Goal: Task Accomplishment & Management: Use online tool/utility

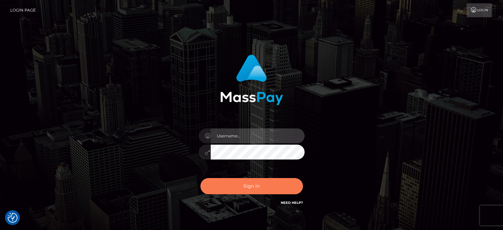
type input "kristy.ai"
click at [272, 191] on button "Sign in" at bounding box center [252, 186] width 103 height 16
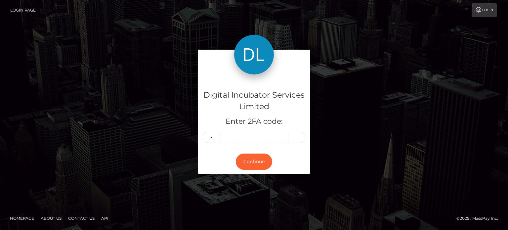
type input "4"
type input "9"
type input "3"
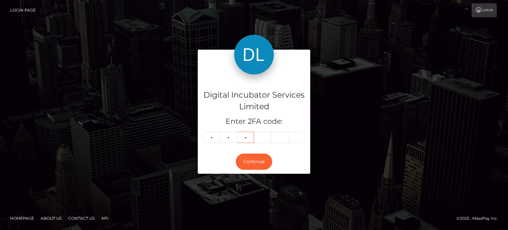
type input "3"
type input "6"
type input "8"
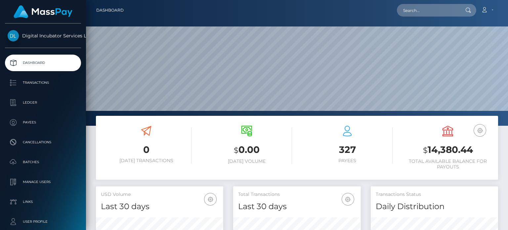
scroll to position [117, 127]
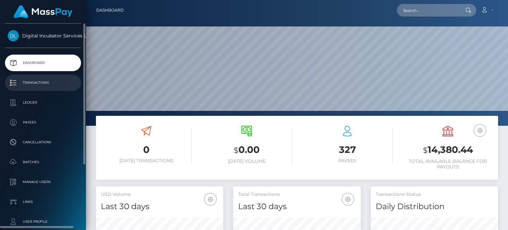
click at [45, 82] on p "Transactions" at bounding box center [43, 83] width 71 height 10
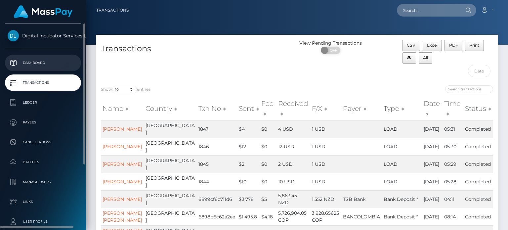
click at [35, 65] on p "Dashboard" at bounding box center [43, 63] width 71 height 10
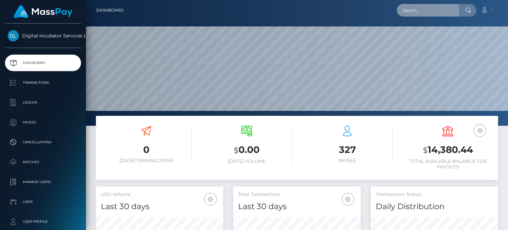
scroll to position [117, 127]
drag, startPoint x: 0, startPoint y: 0, endPoint x: 427, endPoint y: 15, distance: 427.5
click at [427, 15] on input "text" at bounding box center [428, 10] width 62 height 13
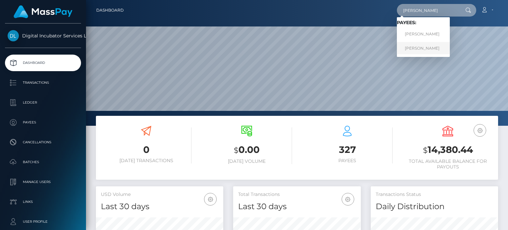
type input "ameet"
click at [429, 49] on link "Ameet Kang" at bounding box center [423, 48] width 53 height 12
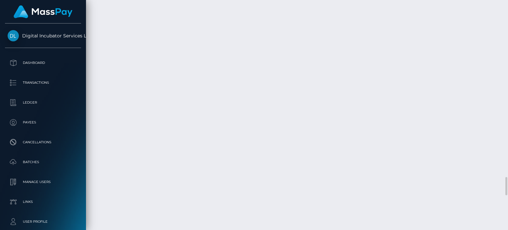
scroll to position [2250, 0]
drag, startPoint x: 218, startPoint y: 94, endPoint x: 164, endPoint y: 100, distance: 54.3
copy td "Inv 007-Ai 20250717"
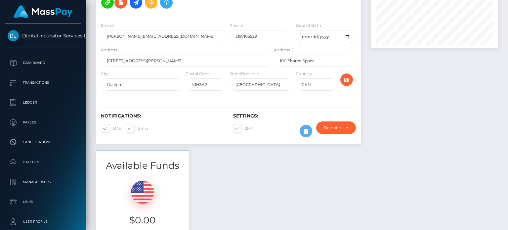
scroll to position [0, 0]
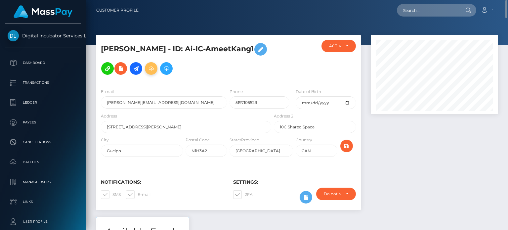
click at [147, 71] on icon at bounding box center [151, 69] width 8 height 8
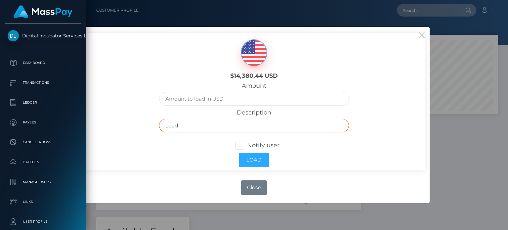
click at [185, 125] on input "Load" at bounding box center [254, 126] width 190 height 14
drag, startPoint x: 185, startPoint y: 125, endPoint x: 164, endPoint y: 121, distance: 21.4
click at [164, 121] on input "Load" at bounding box center [254, 126] width 190 height 14
paste input "Inv 007-Ai 20250717"
click at [182, 124] on input "Inv 007-Ai 20250717" at bounding box center [254, 126] width 190 height 14
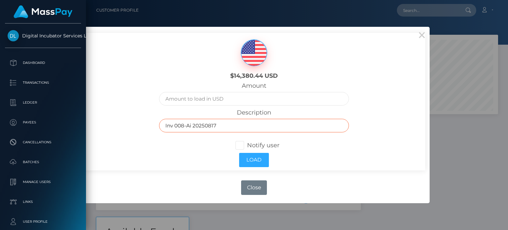
type input "Inv 008-Ai 20250817"
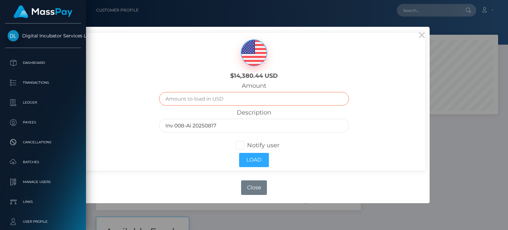
click at [181, 101] on input "text" at bounding box center [254, 99] width 190 height 14
type input "4000.00"
click at [389, 76] on div "$14,380.44 USD" at bounding box center [255, 58] width 286 height 50
click at [247, 147] on span at bounding box center [247, 145] width 0 height 7
click at [241, 147] on input "Notify user" at bounding box center [243, 145] width 4 height 4
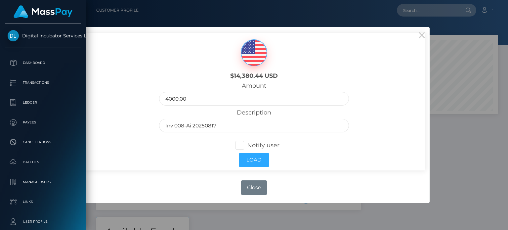
checkbox input "true"
click at [256, 163] on button "Load" at bounding box center [254, 160] width 30 height 14
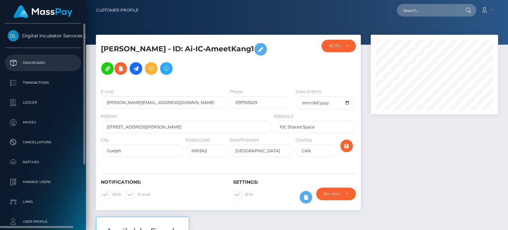
click at [38, 58] on p "Dashboard" at bounding box center [43, 63] width 71 height 10
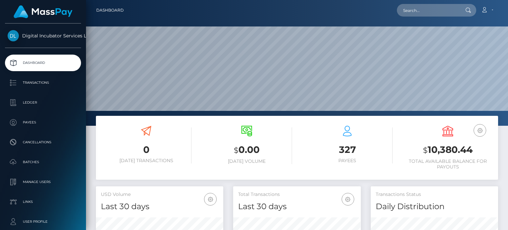
scroll to position [117, 127]
